Goal: Find specific page/section

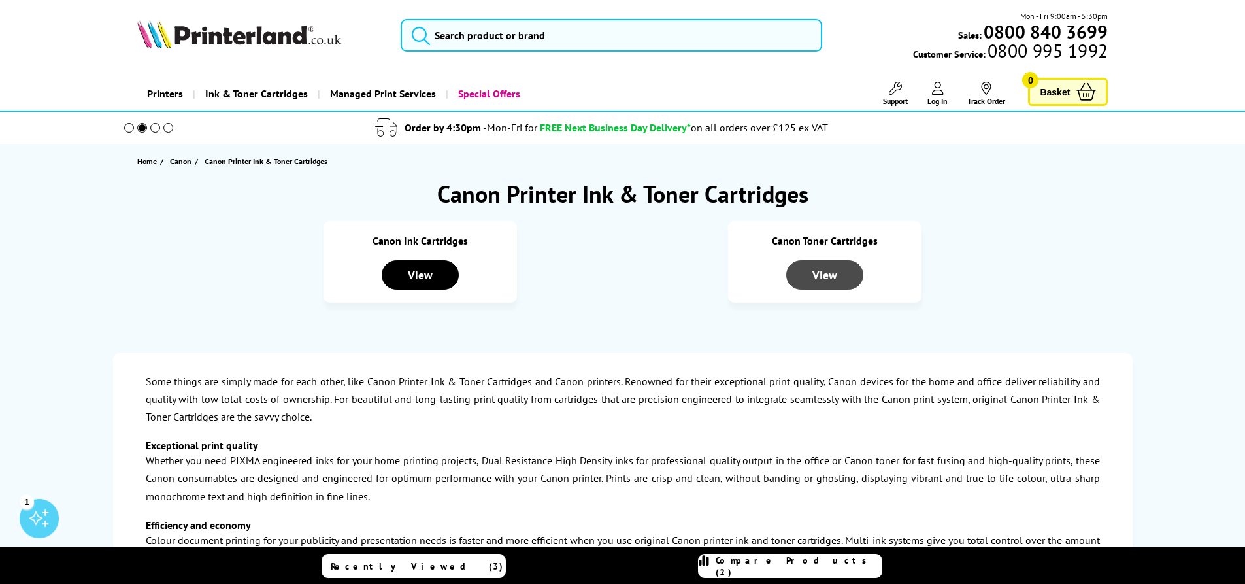
click at [826, 274] on div "View" at bounding box center [824, 274] width 77 height 29
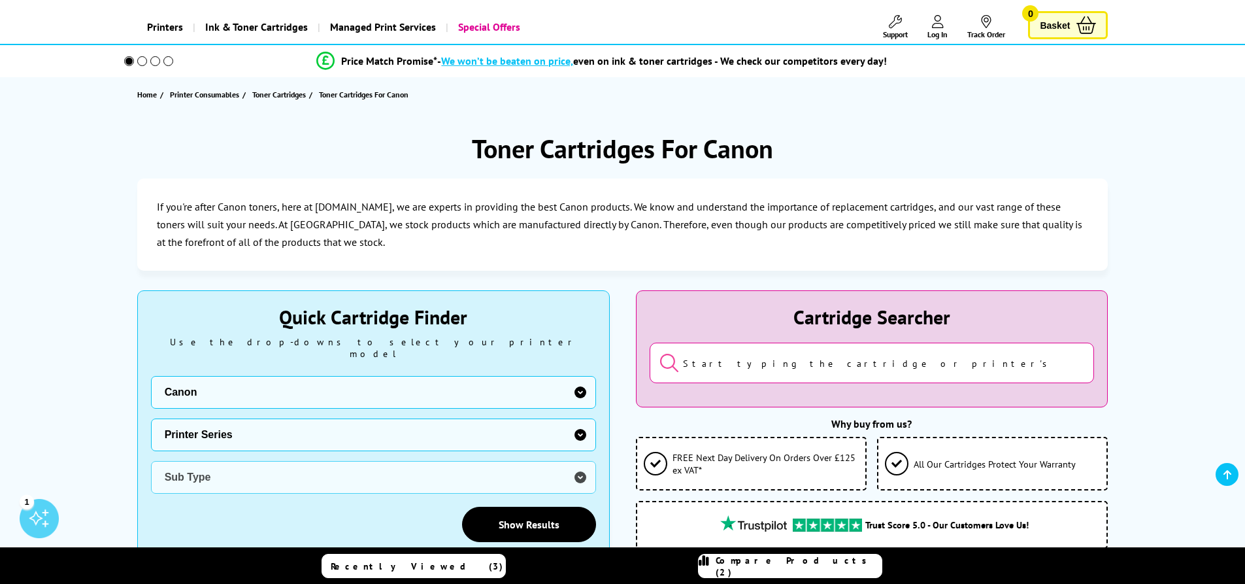
scroll to position [131, 0]
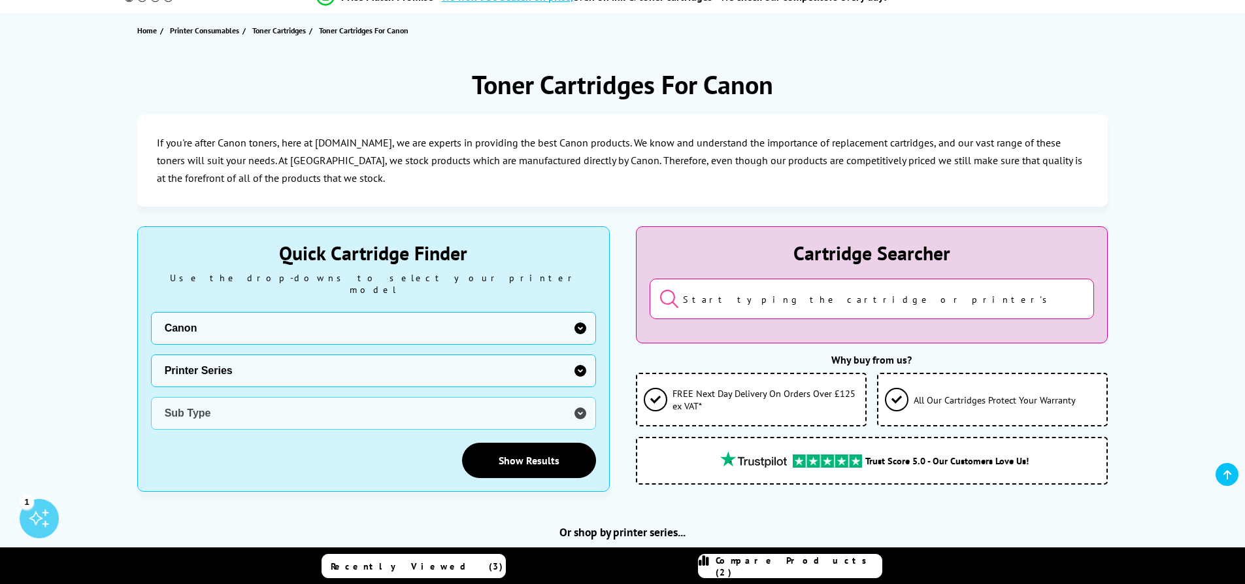
click at [281, 357] on select "Printer Series BubbleJet Series FAX Series imagePROGRAF Series MAXIFY Series Mu…" at bounding box center [373, 370] width 445 height 33
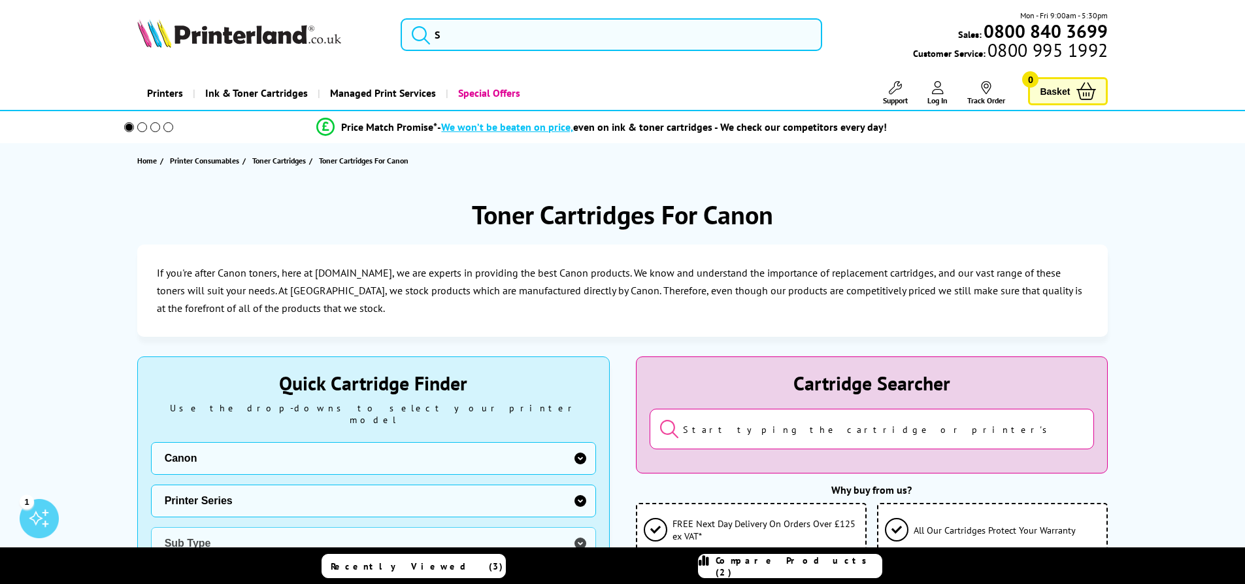
scroll to position [0, 0]
